Goal: Find contact information

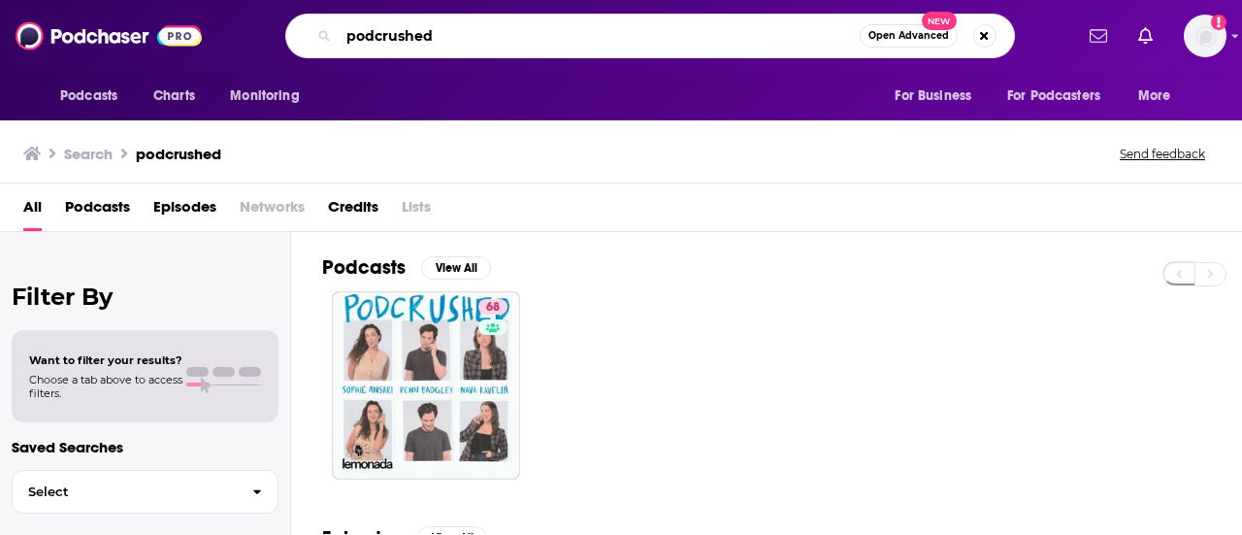
click at [354, 46] on input "podcrushed" at bounding box center [599, 35] width 521 height 31
paste input "Frientimacy: Finding Our Way to More Fulfilling Friendships"
type input "Frientimacy: Finding Our Way to More Fulfilling Friendships"
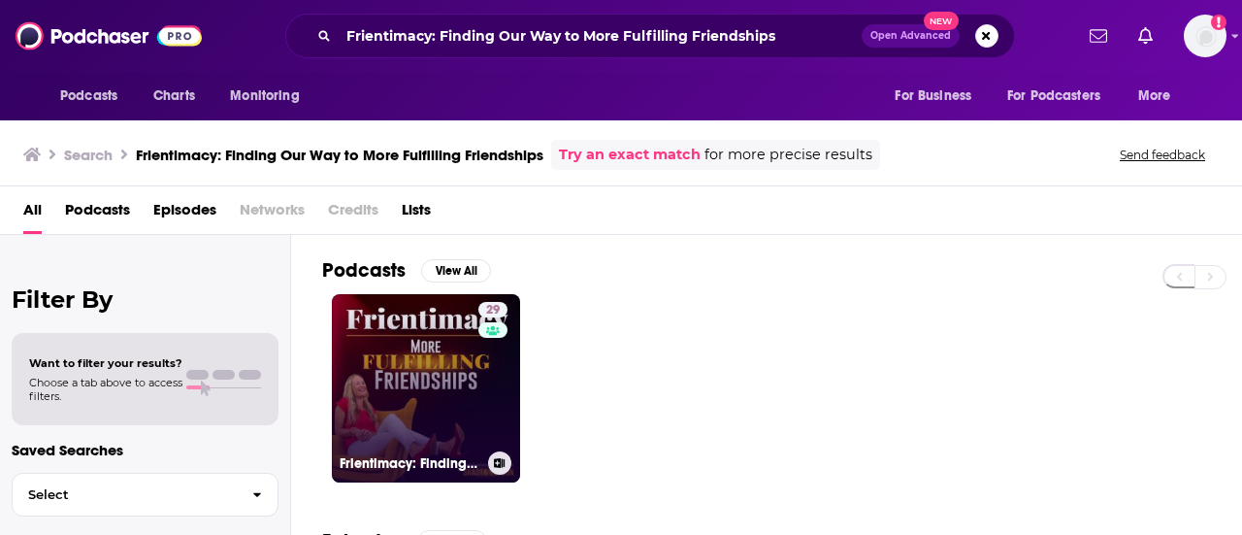
click at [410, 379] on link "29 Frientimacy: Finding Our Way to More Fulfilling Friendships" at bounding box center [426, 388] width 188 height 188
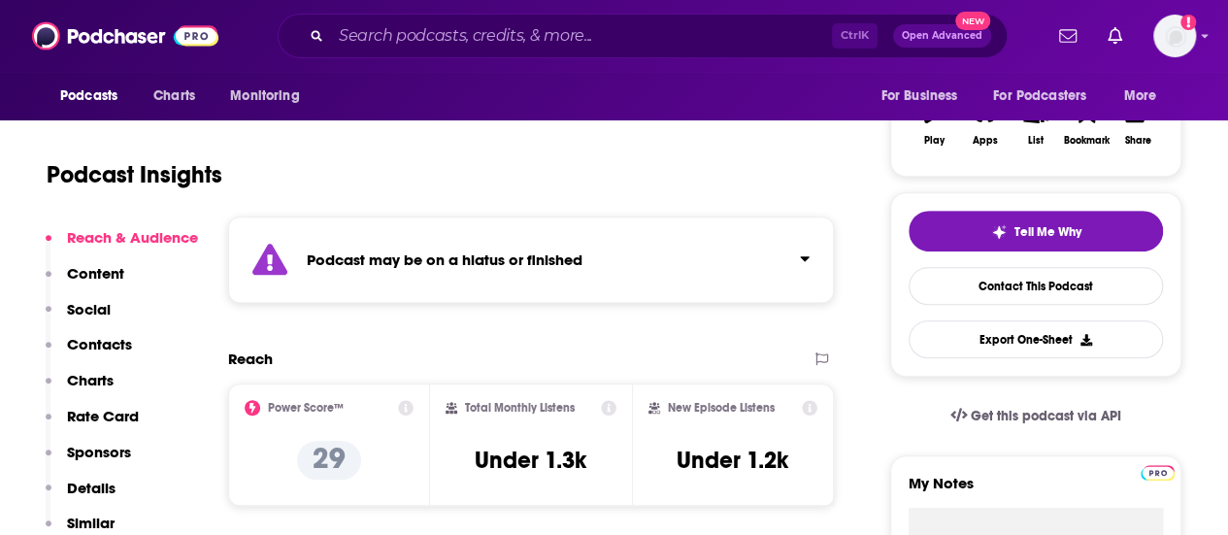
scroll to position [165, 0]
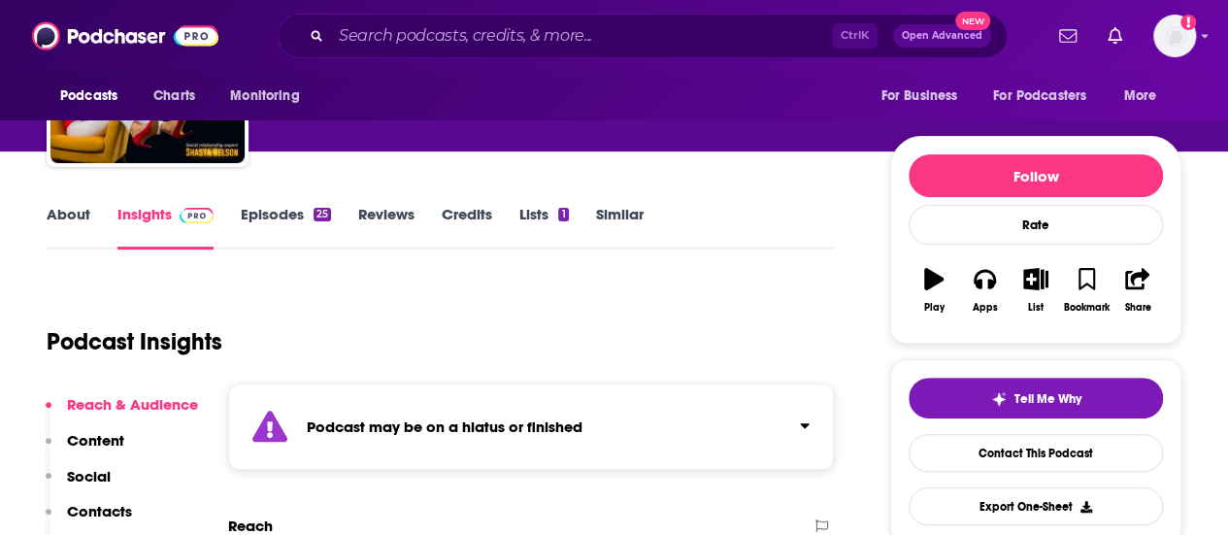
click at [82, 219] on link "About" at bounding box center [69, 227] width 44 height 45
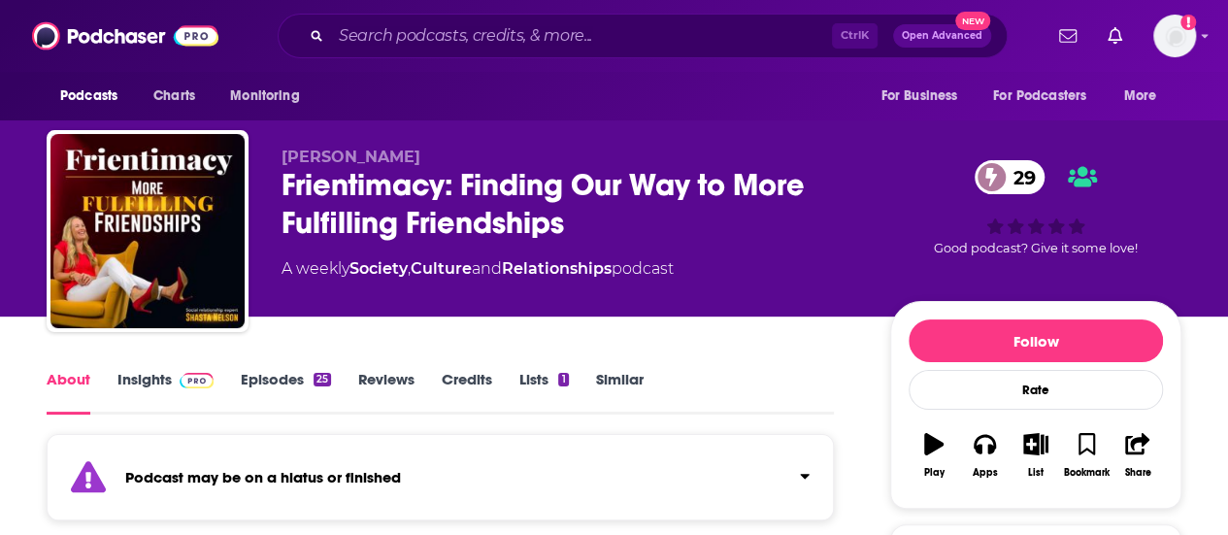
click at [136, 407] on link "Insights" at bounding box center [165, 392] width 96 height 45
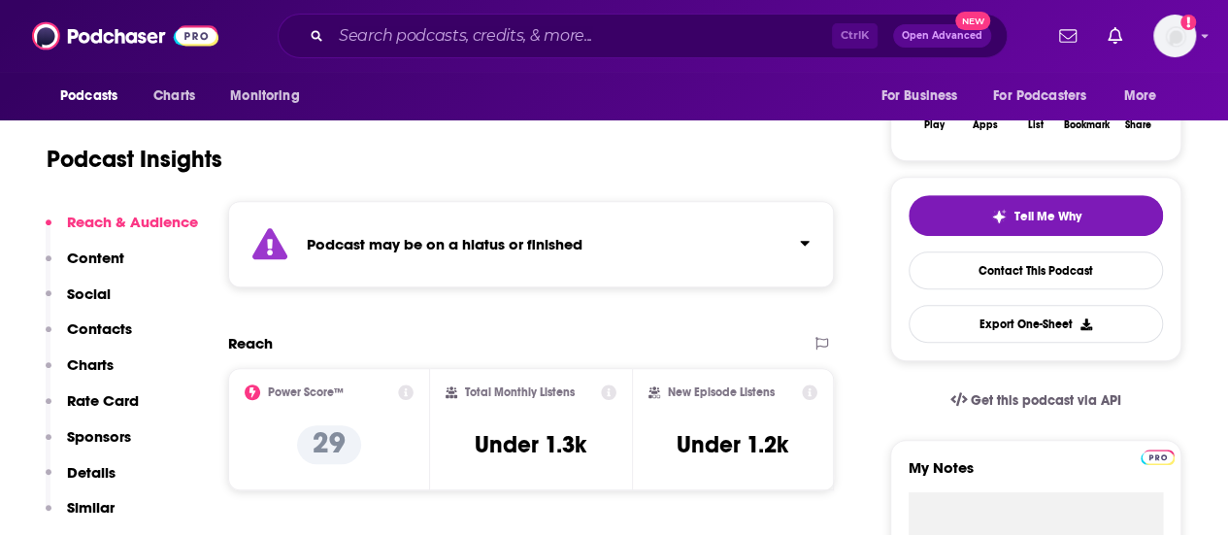
click at [103, 341] on button "Contacts" at bounding box center [89, 337] width 86 height 36
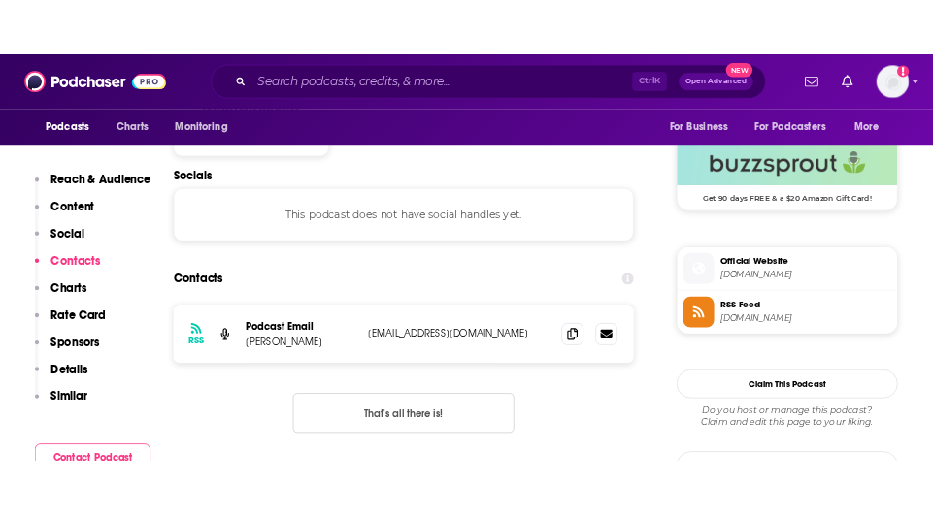
scroll to position [1423, 0]
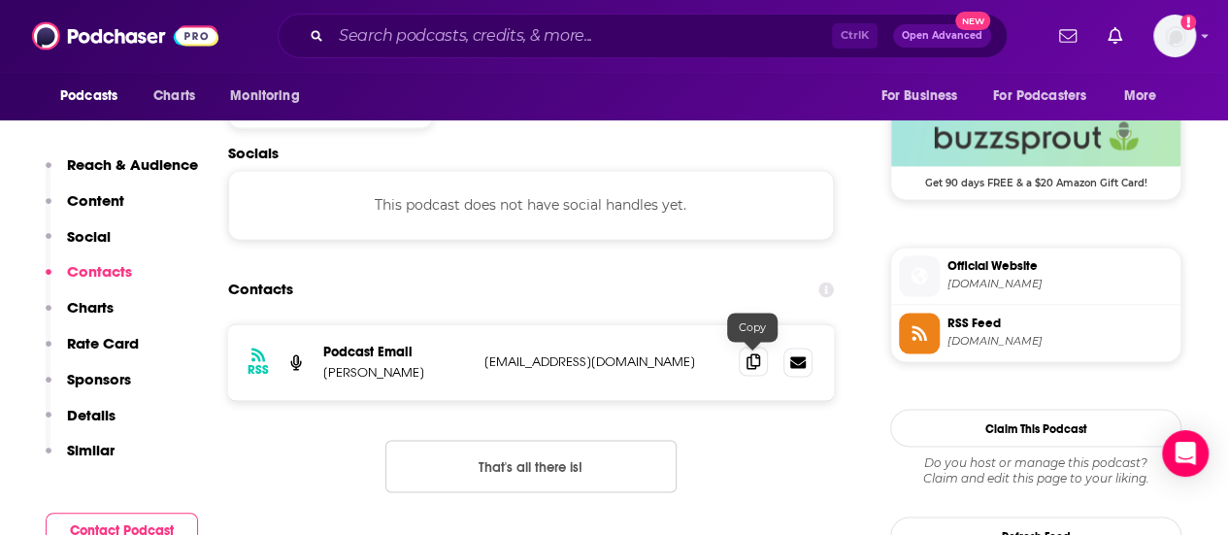
click at [749, 358] on icon at bounding box center [753, 361] width 14 height 16
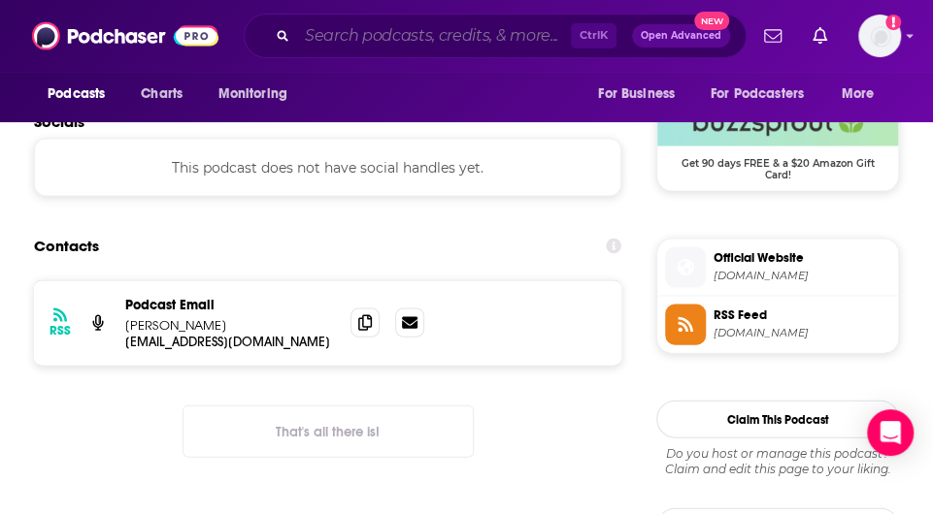
click at [406, 22] on input "Search podcasts, credits, & more..." at bounding box center [434, 35] width 274 height 31
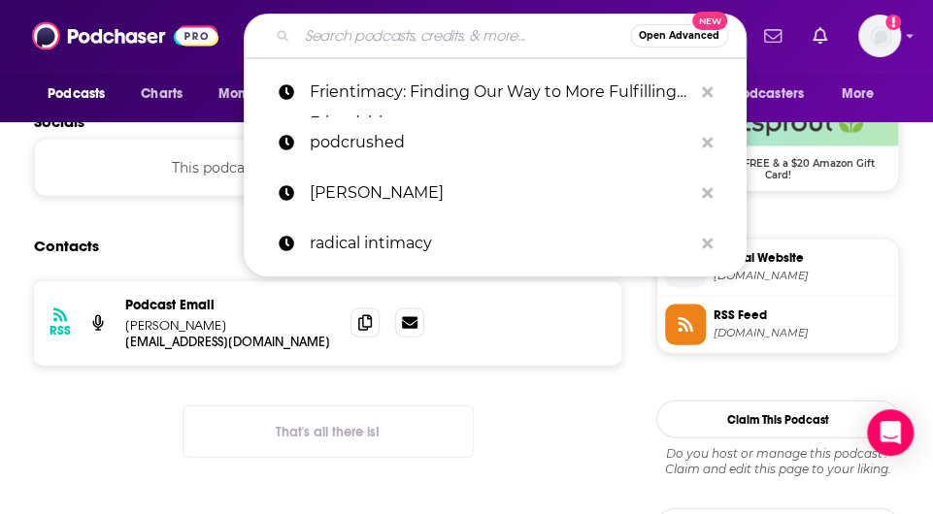
paste input "The Hers Podcast"
type input "The Hers Podcast"
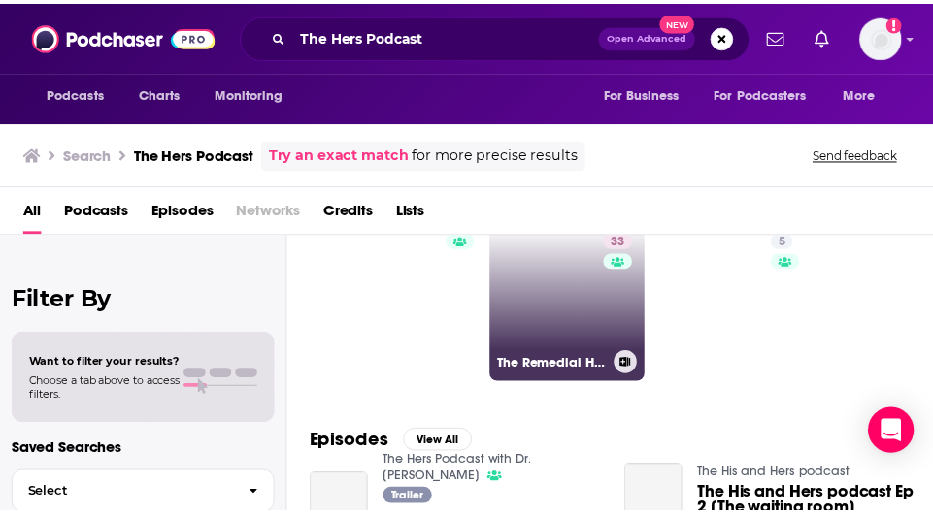
scroll to position [69, 0]
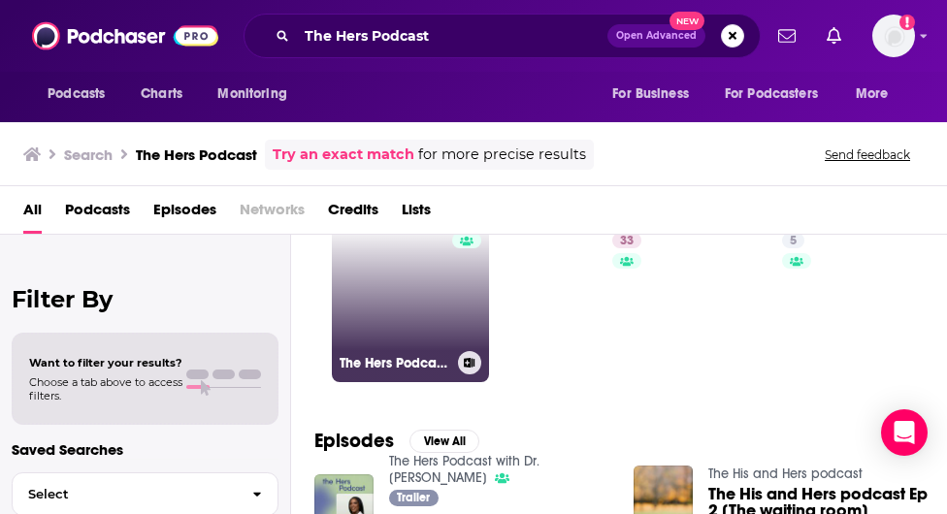
click at [373, 297] on link "The Hers Podcast with Dr. [PERSON_NAME]" at bounding box center [410, 303] width 157 height 157
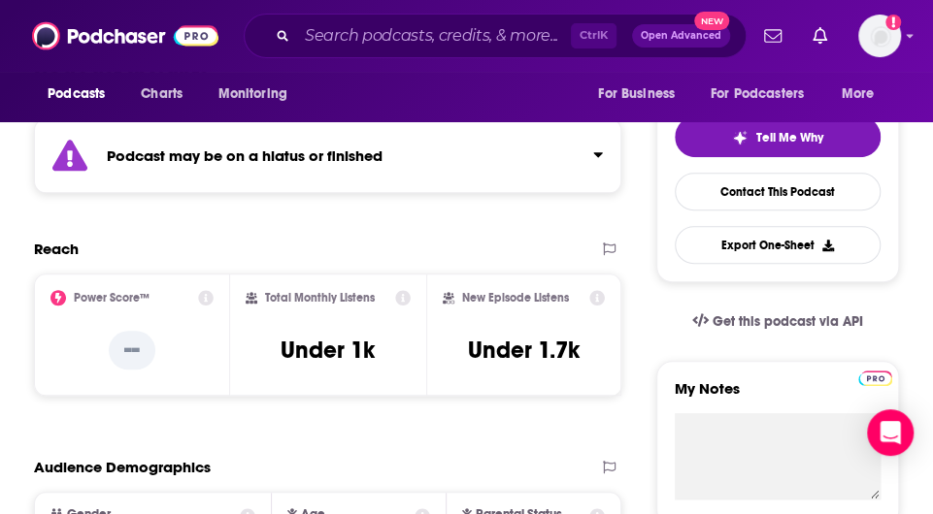
scroll to position [211, 0]
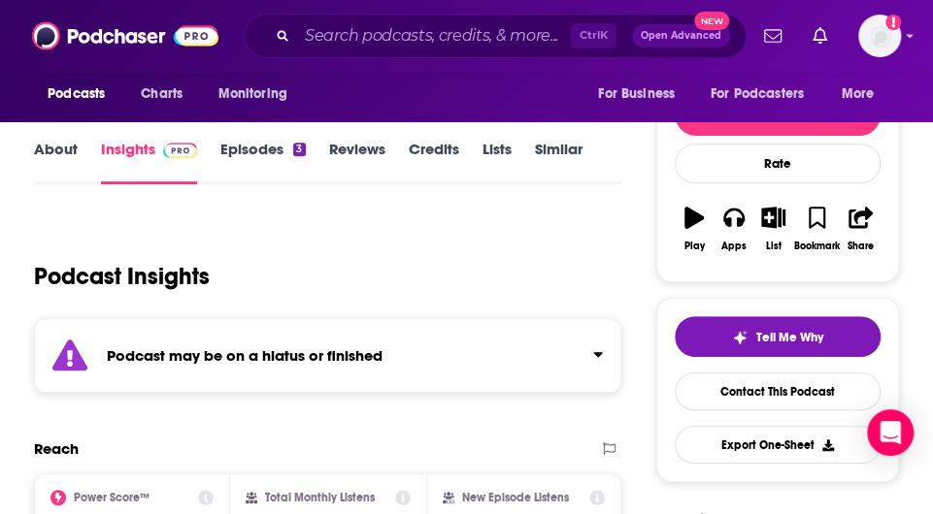
click at [69, 160] on link "About" at bounding box center [56, 162] width 44 height 45
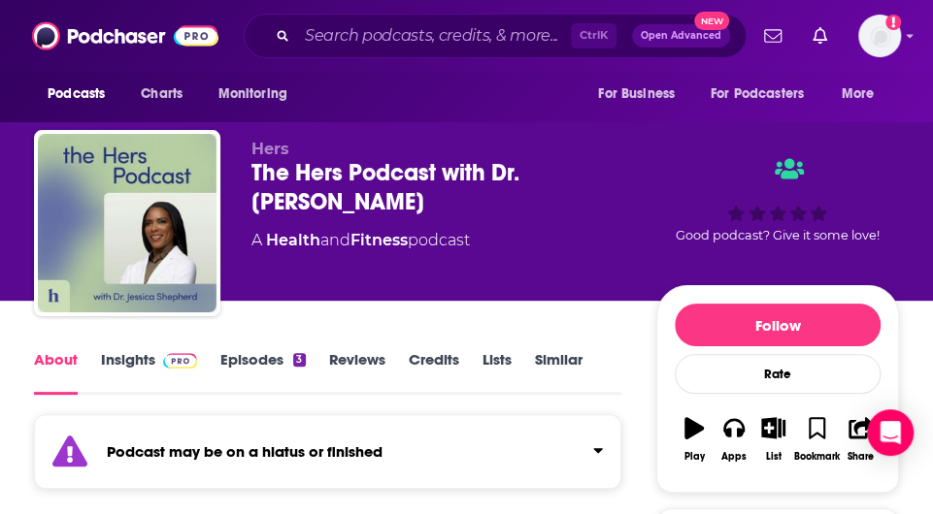
click at [124, 376] on link "Insights" at bounding box center [149, 372] width 96 height 45
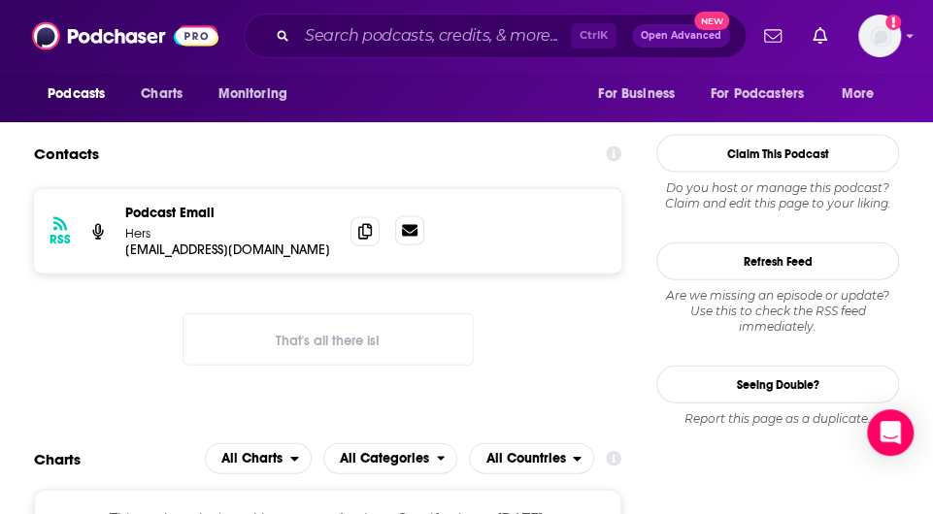
scroll to position [1510, 0]
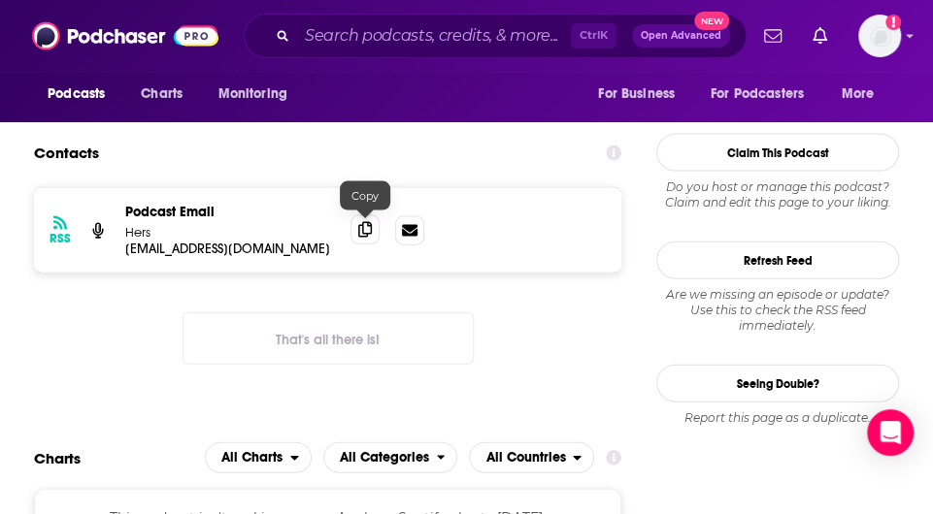
click at [367, 225] on icon at bounding box center [365, 230] width 14 height 16
click at [115, 370] on div "RSS Podcast Email Hers [EMAIL_ADDRESS][DOMAIN_NAME] [EMAIL_ADDRESS][DOMAIN_NAME…" at bounding box center [327, 291] width 587 height 209
click at [412, 37] on input "Search podcasts, credits, & more..." at bounding box center [434, 35] width 274 height 31
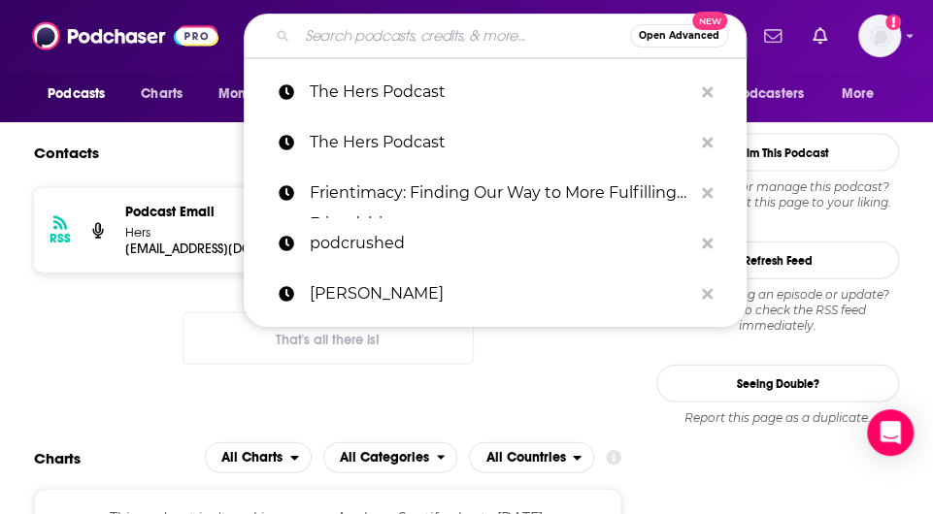
paste input "Networth and Chill with Your Rich BFF"
type input "Networth and Chill with Your Rich BFF"
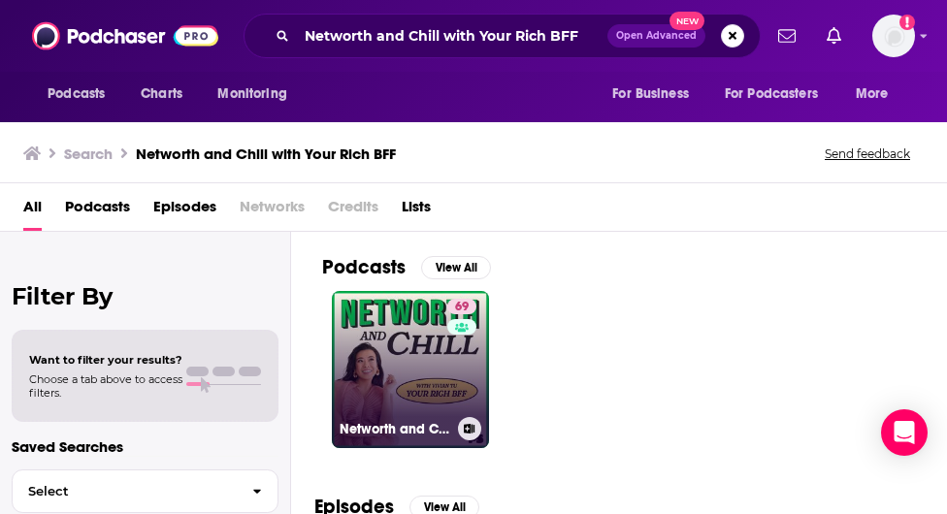
click at [420, 362] on link "69 [PERSON_NAME] and Chill with Your Rich BFF" at bounding box center [410, 369] width 157 height 157
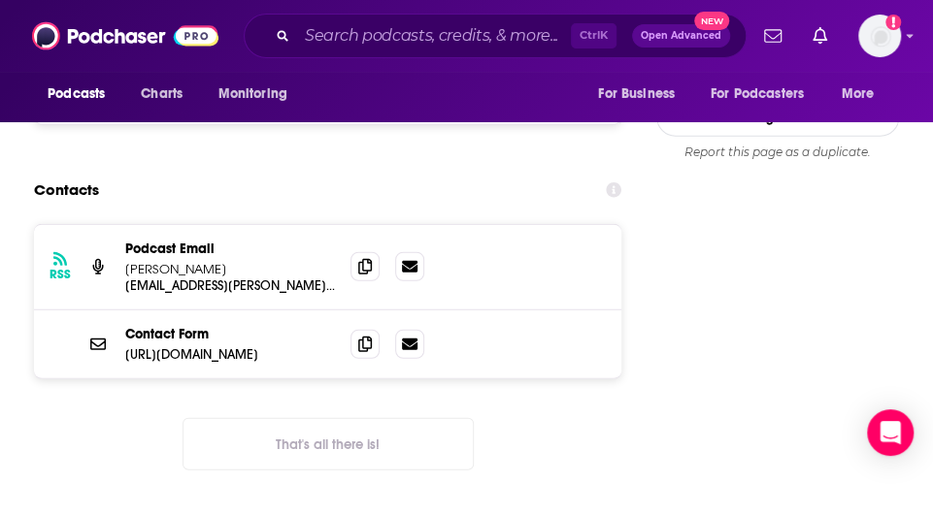
scroll to position [1677, 0]
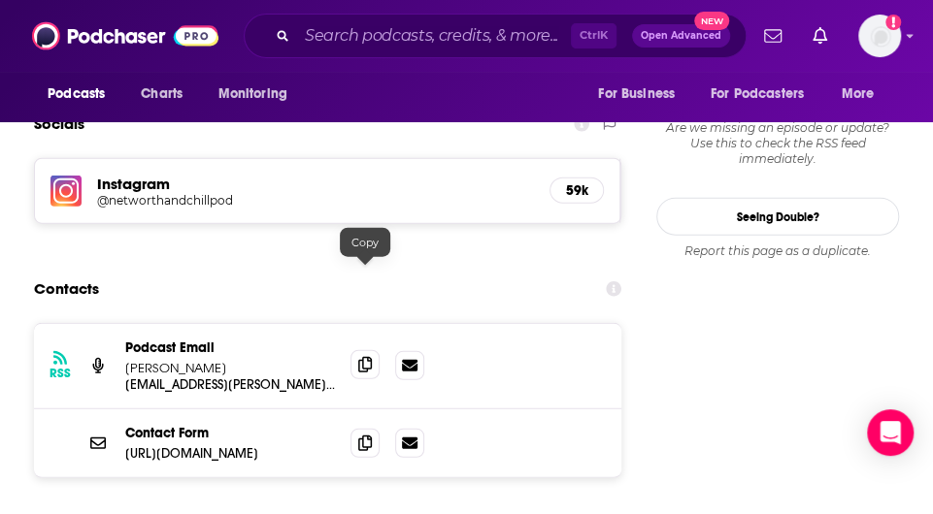
click at [363, 357] on icon at bounding box center [365, 365] width 14 height 16
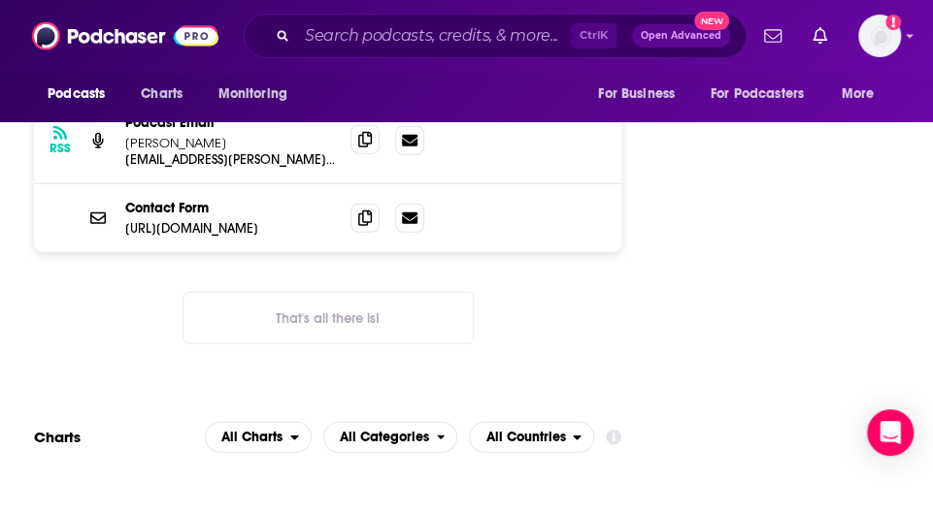
scroll to position [1908, 0]
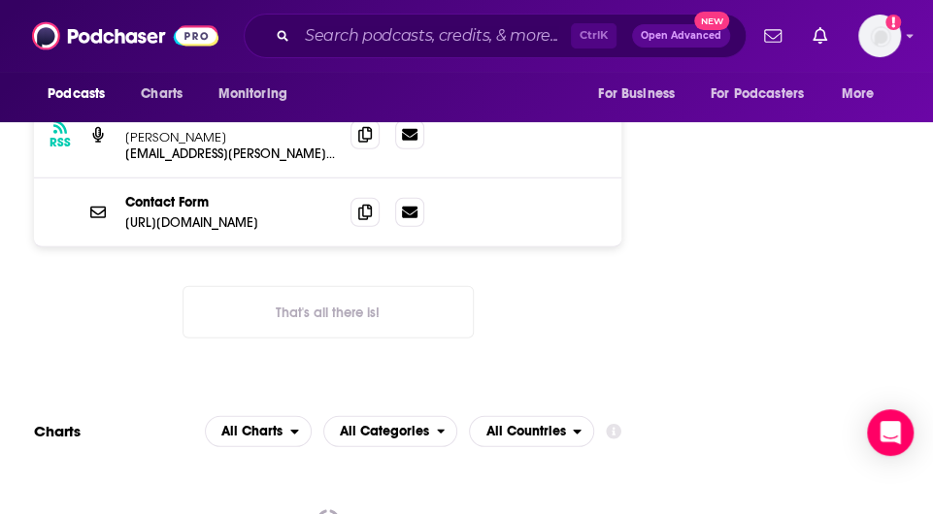
drag, startPoint x: 80, startPoint y: 288, endPoint x: 287, endPoint y: 7, distance: 349.8
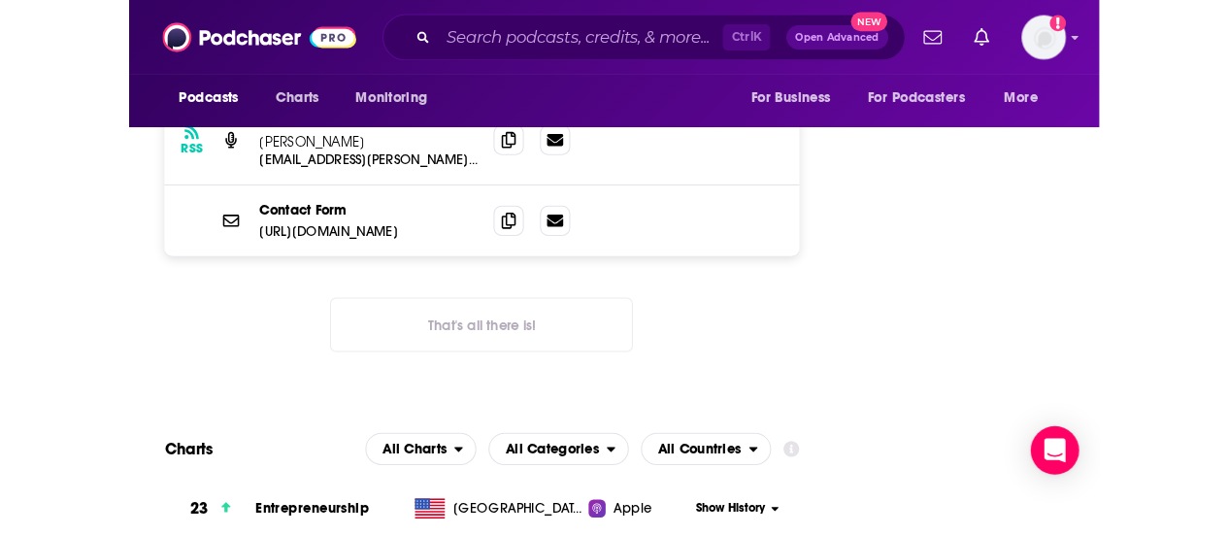
scroll to position [1898, 0]
